Goal: Find specific page/section: Find specific page/section

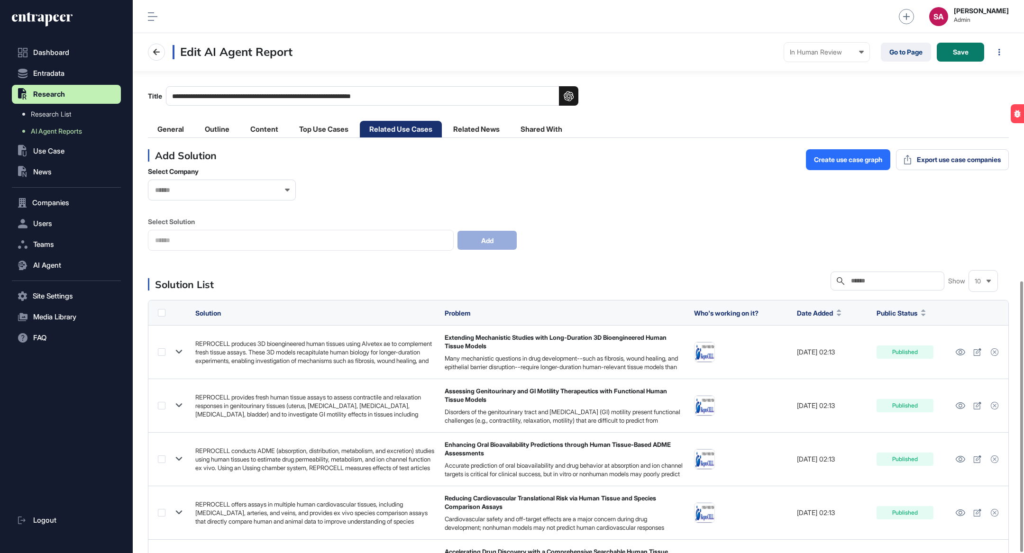
scroll to position [574, 0]
click at [262, 128] on li "Content" at bounding box center [264, 129] width 47 height 17
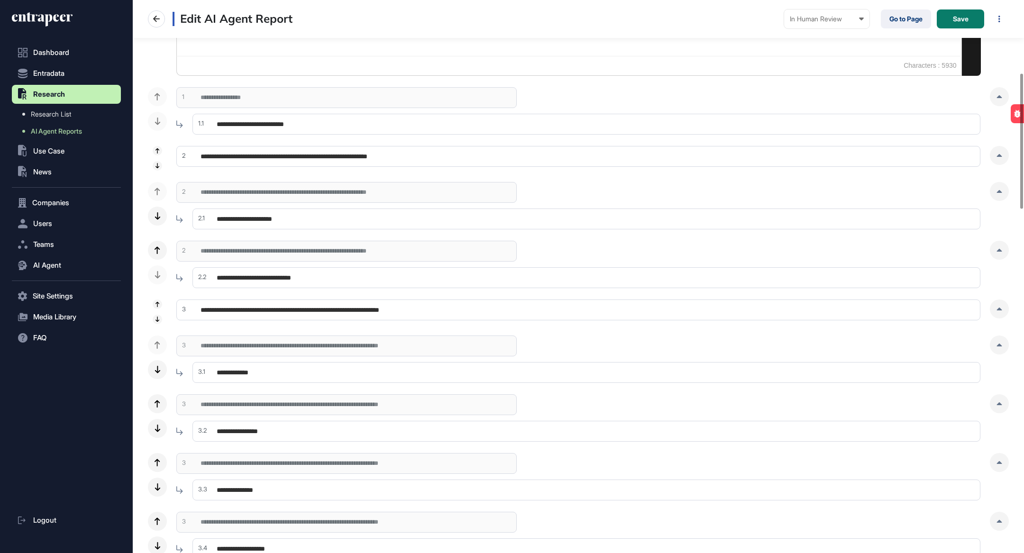
scroll to position [287, 0]
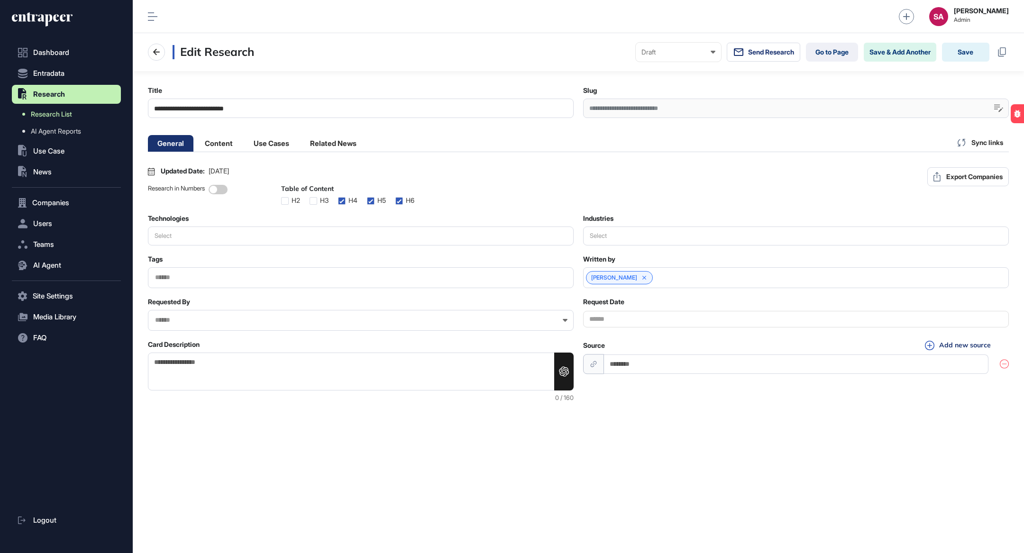
click at [78, 112] on link "Research List" at bounding box center [69, 114] width 104 height 17
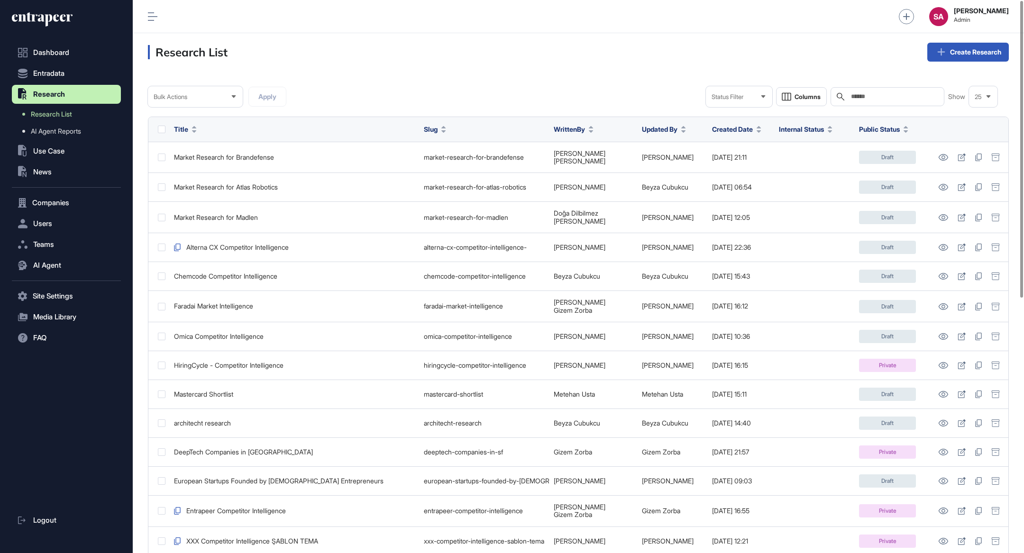
click at [888, 90] on div "Search" at bounding box center [888, 96] width 114 height 19
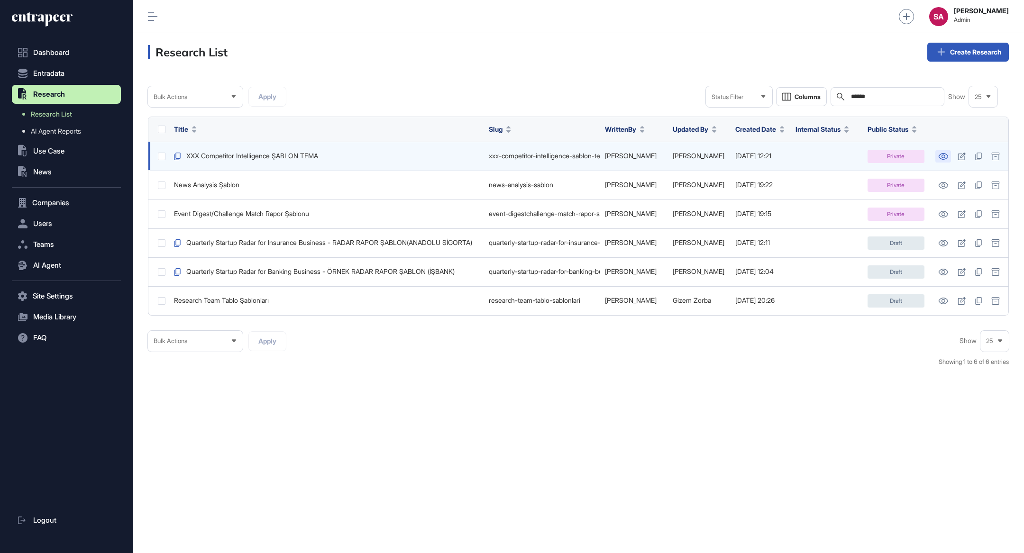
type input "******"
click at [943, 155] on icon at bounding box center [943, 156] width 9 height 7
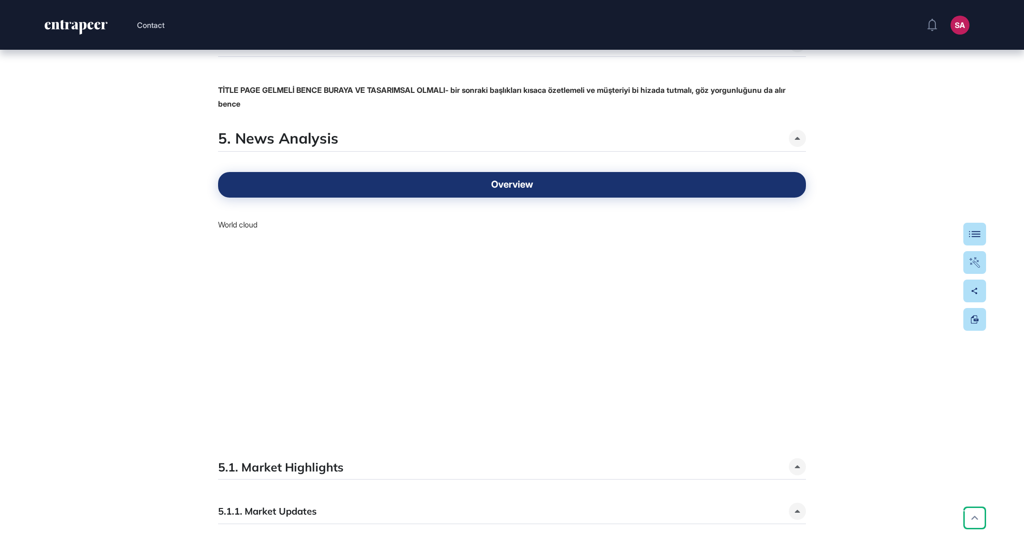
scroll to position [1745, 0]
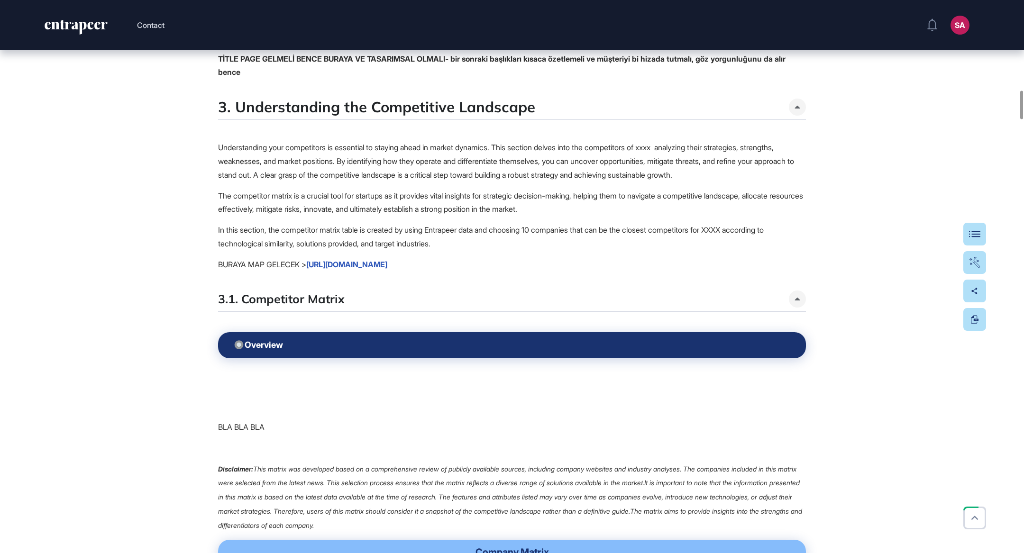
click at [387, 269] on link "https://docs.google.com/presentation/d/1hNbHECbWprOq-JPEd1fAnp_h5VlUthPyH4eawJp…" at bounding box center [346, 264] width 81 height 9
